Goal: Book appointment/travel/reservation

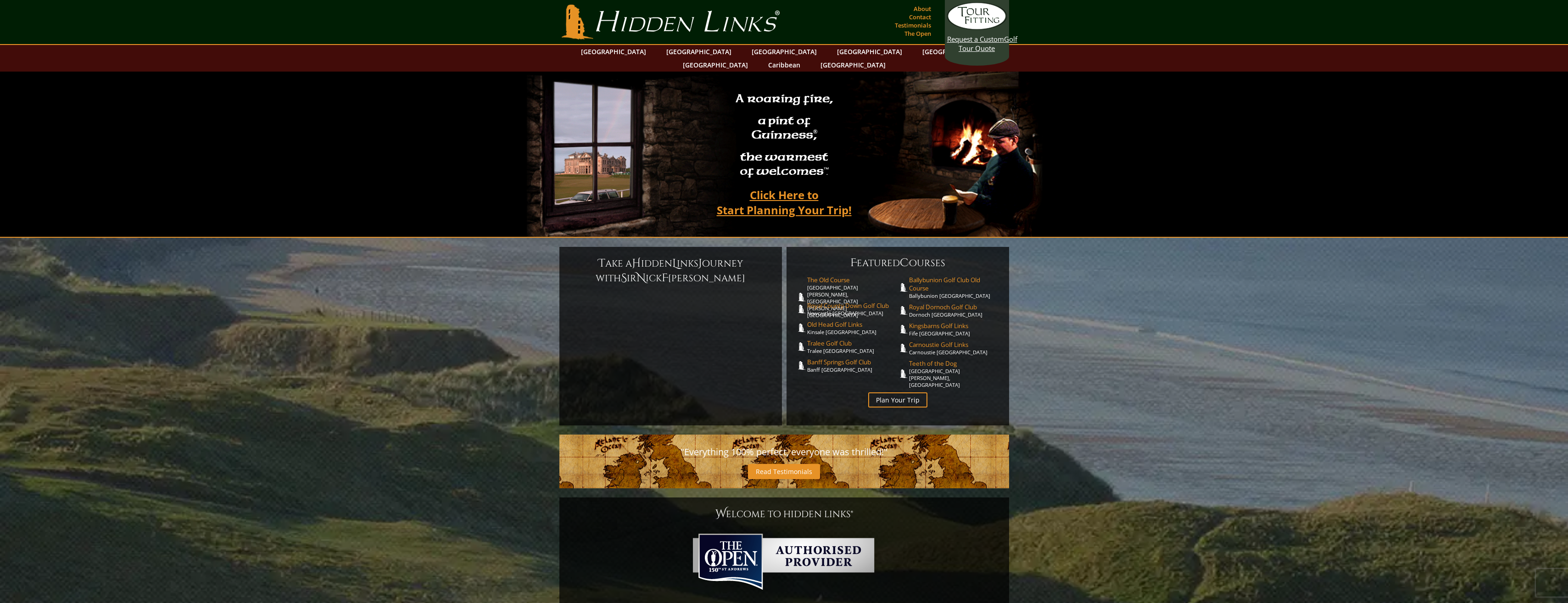
click at [1163, 249] on section "T ake a H idden L inks J ourney with S ir N ick F aldo F eatured C ourses The O…" at bounding box center [784, 586] width 1568 height 696
click at [1360, 16] on section "Hidden Links Golf Top Nav About Contact Testimonials The Open" at bounding box center [784, 23] width 1568 height 45
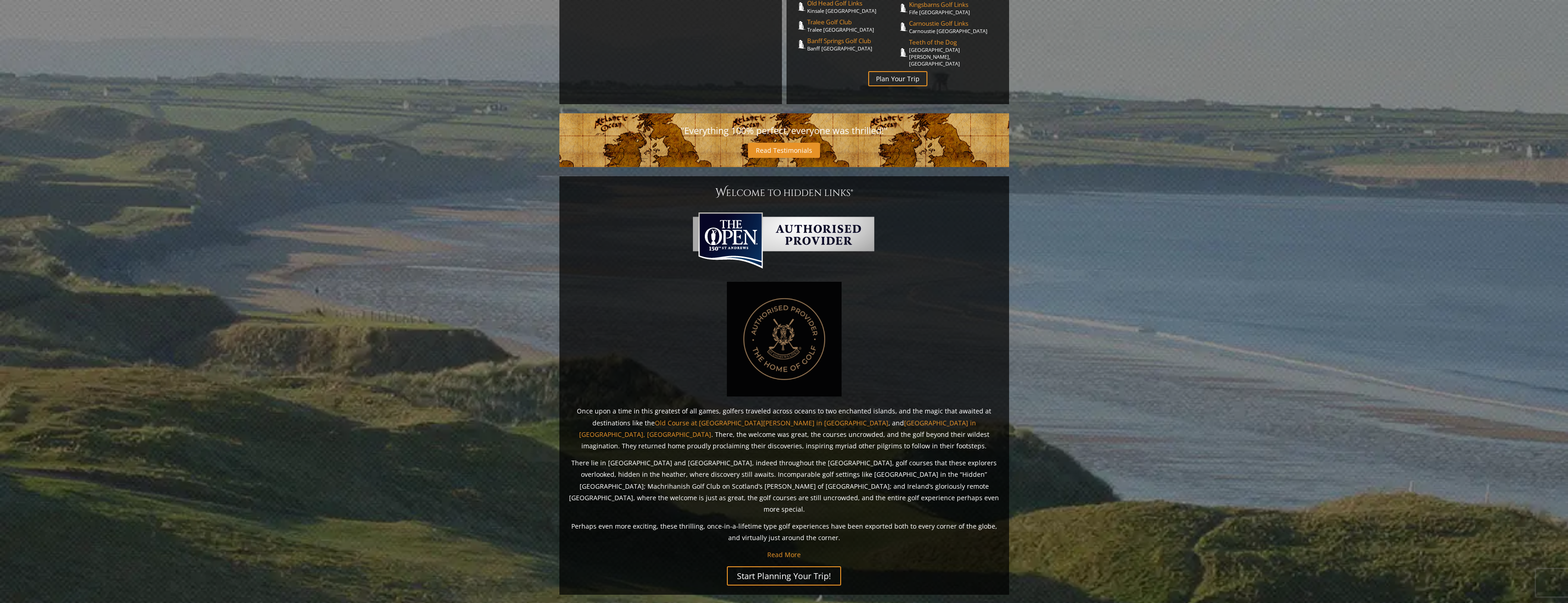
scroll to position [502, 0]
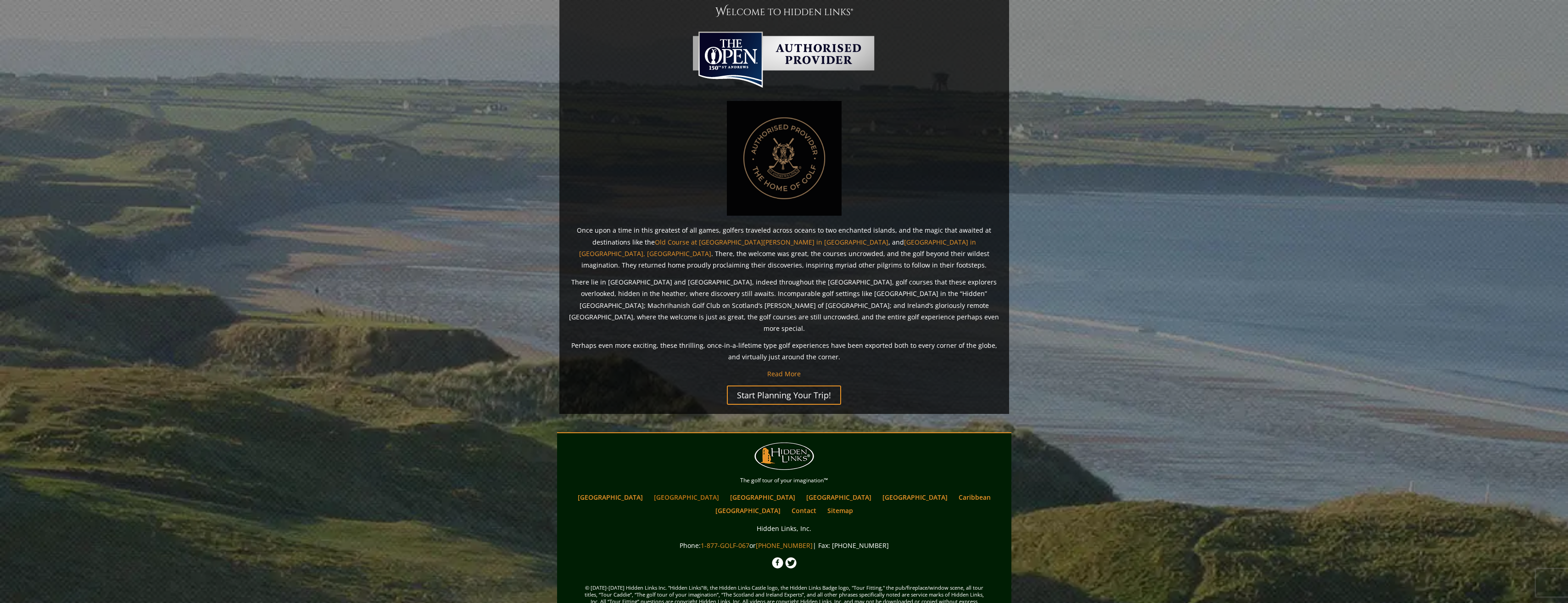
click at [691, 490] on link "[GEOGRAPHIC_DATA]" at bounding box center [687, 497] width 74 height 13
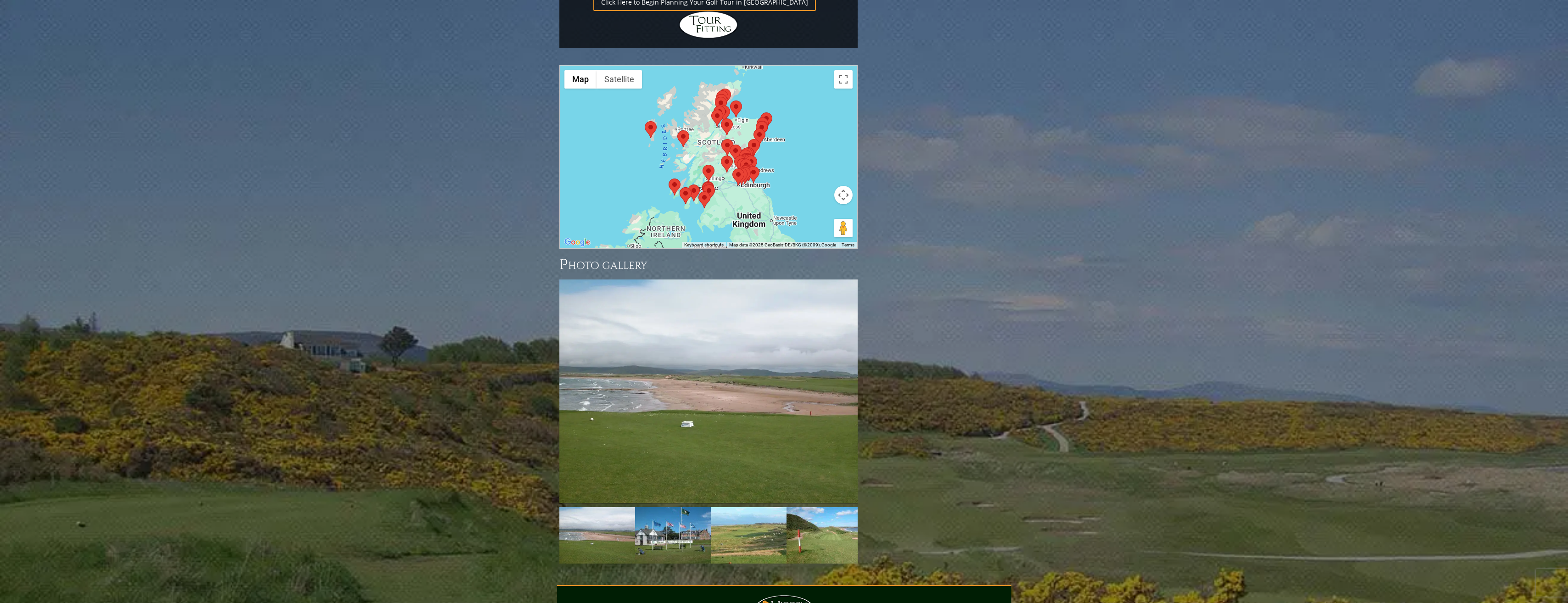
scroll to position [963, 0]
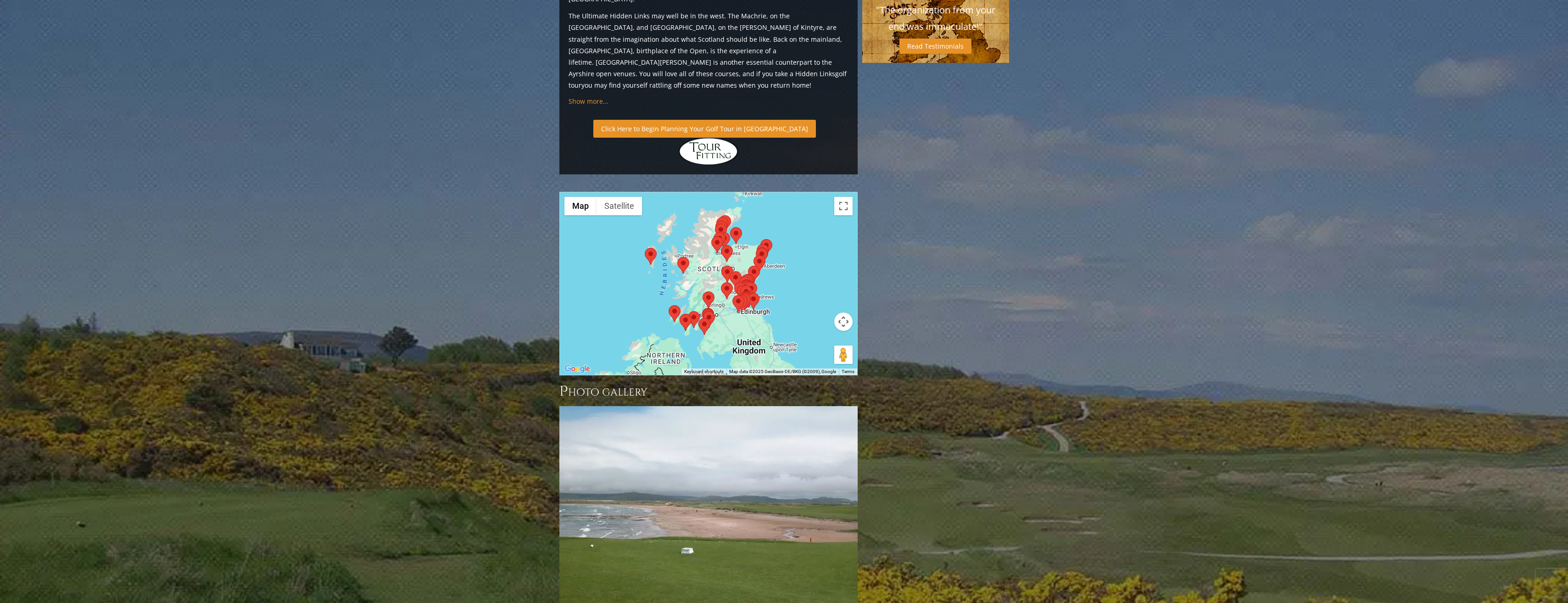
click at [660, 120] on link "Click Here to Begin Planning Your Golf Tour in [GEOGRAPHIC_DATA]" at bounding box center [705, 128] width 223 height 18
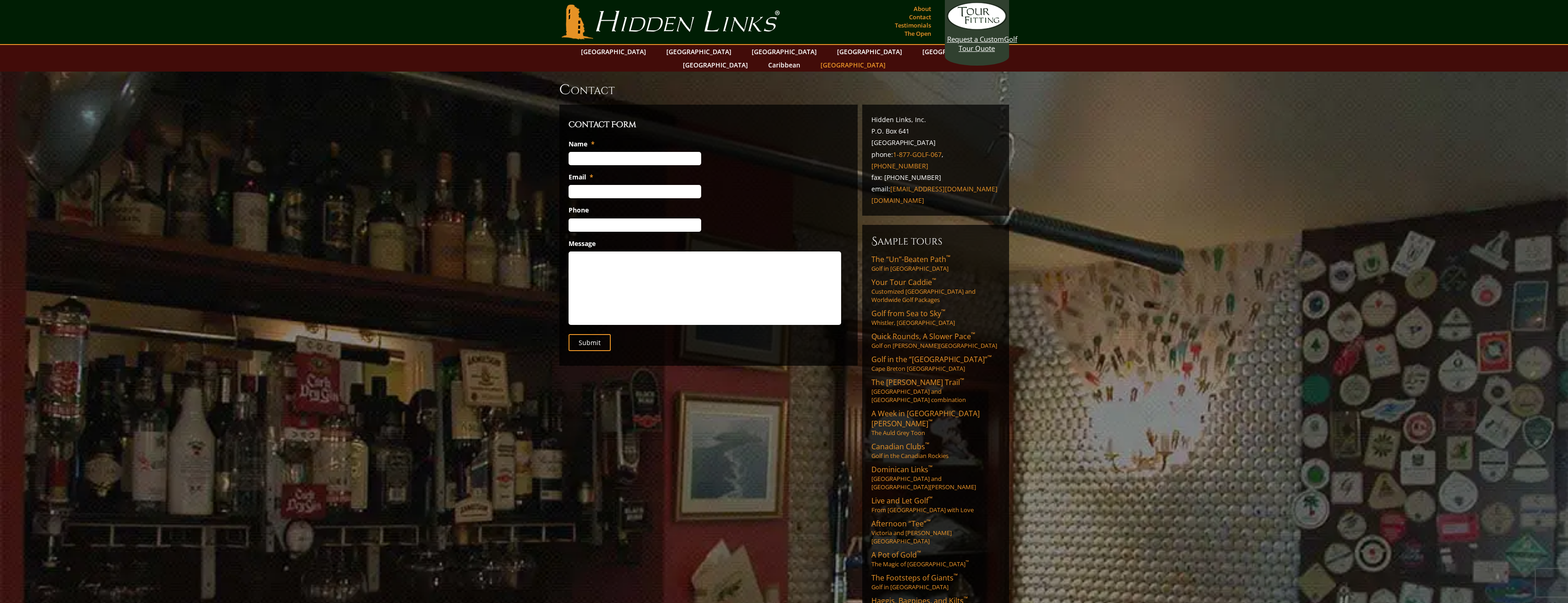
click at [891, 58] on link "[GEOGRAPHIC_DATA]" at bounding box center [853, 65] width 74 height 13
